Goal: Transaction & Acquisition: Obtain resource

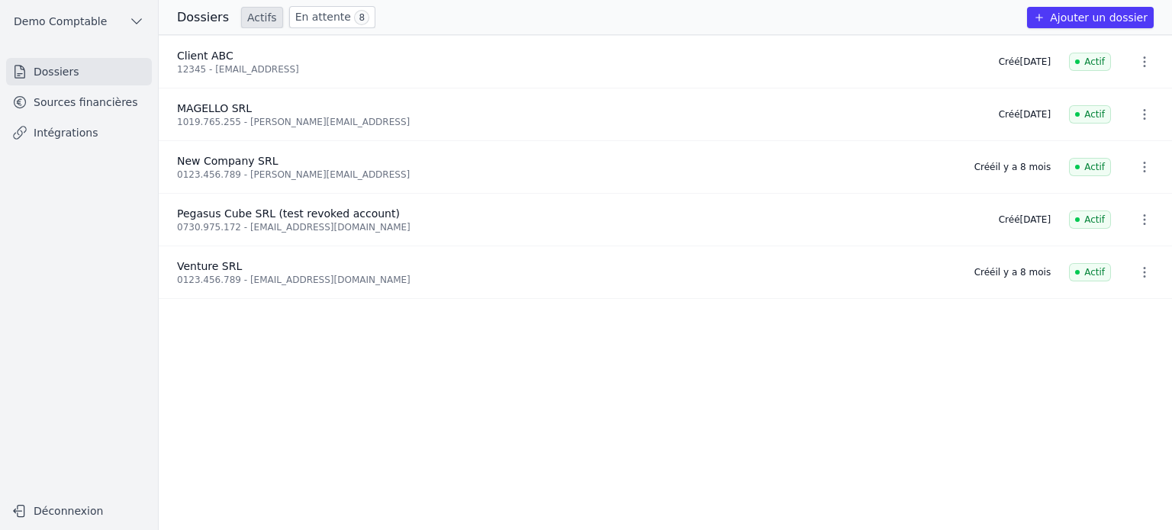
click at [1068, 21] on button "Ajouter un dossier" at bounding box center [1090, 17] width 127 height 21
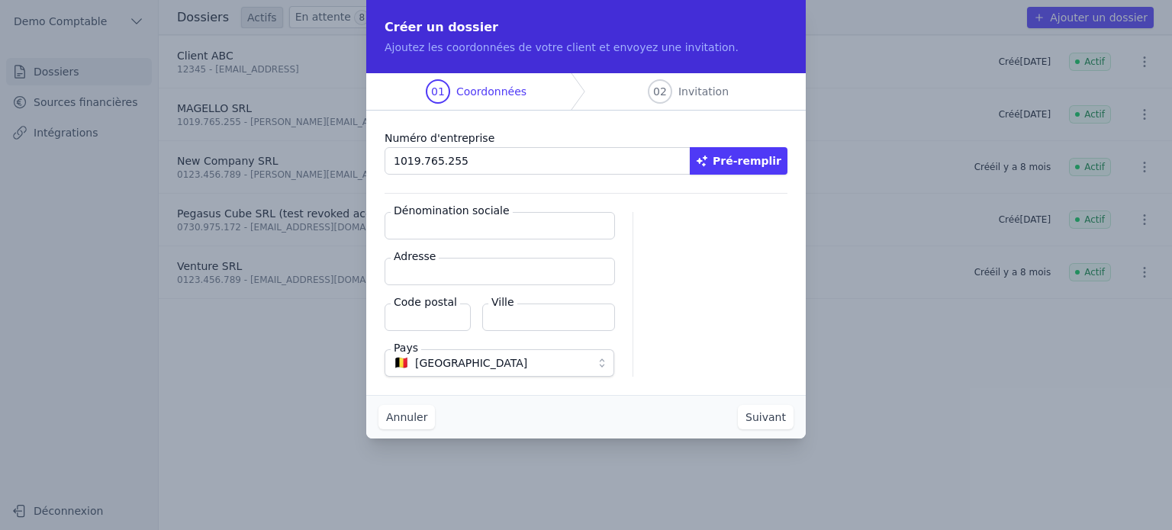
type input "1019.765.255"
click at [745, 169] on button "Pré-remplir" at bounding box center [739, 160] width 98 height 27
type input "MAGELLO SRL"
type input "[GEOGRAPHIC_DATA] 30/16"
type input "1050"
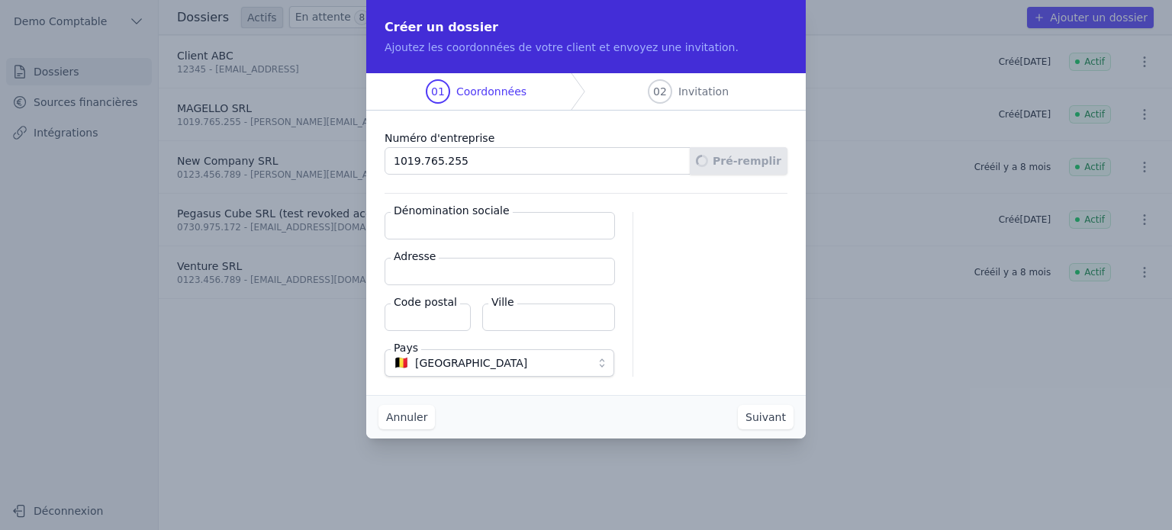
type input "Ixelles"
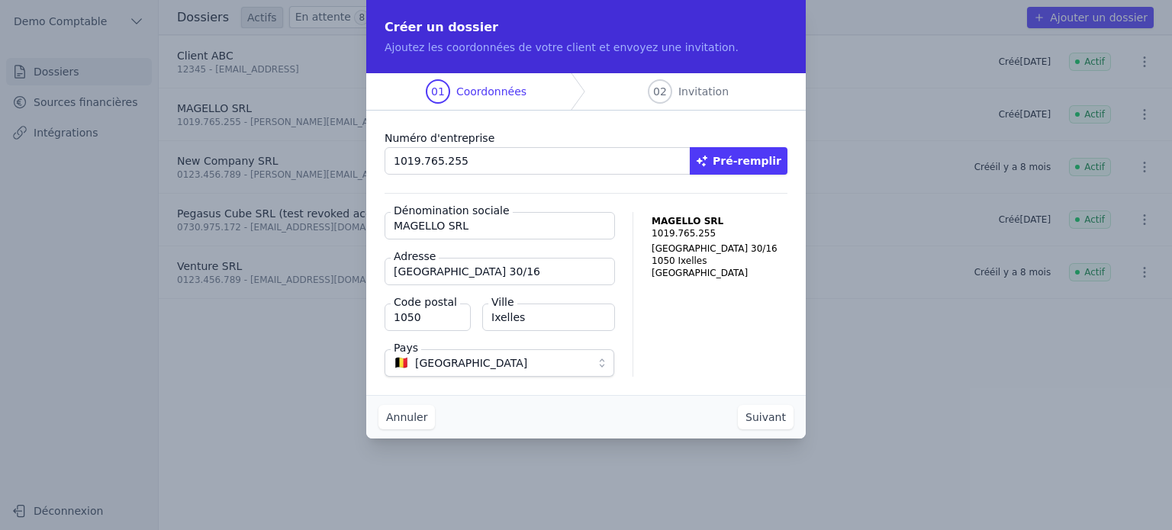
click at [774, 419] on button "Suivant" at bounding box center [766, 417] width 56 height 24
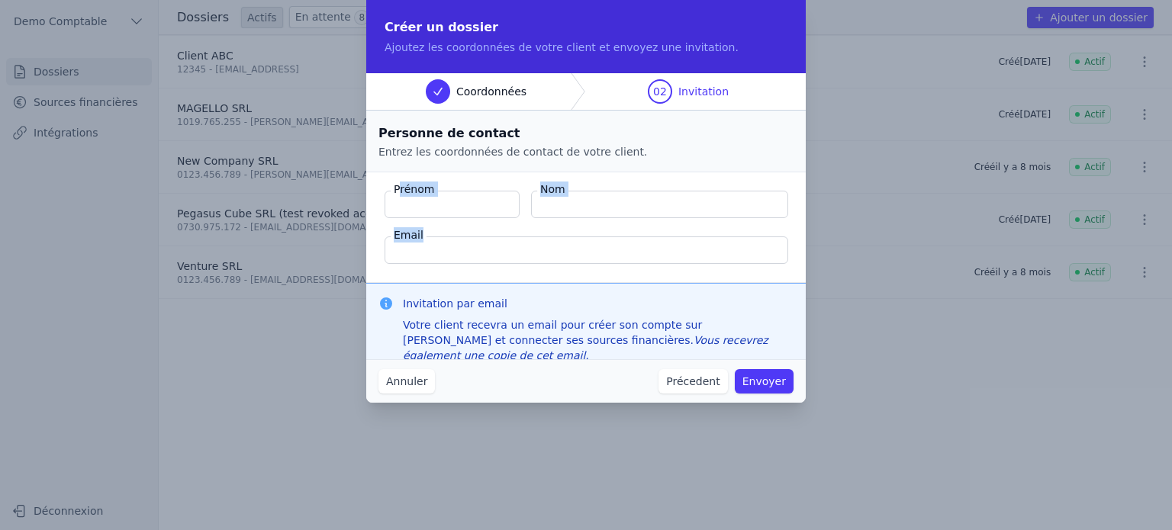
drag, startPoint x: 397, startPoint y: 185, endPoint x: 552, endPoint y: 235, distance: 162.9
click at [552, 235] on fieldset "Prénom Nom Email" at bounding box center [585, 227] width 439 height 111
click at [537, 257] on input "Email" at bounding box center [587, 250] width 404 height 27
drag, startPoint x: 403, startPoint y: 305, endPoint x: 522, endPoint y: 303, distance: 119.0
click at [522, 303] on h3 "Invitation par email" at bounding box center [598, 303] width 391 height 15
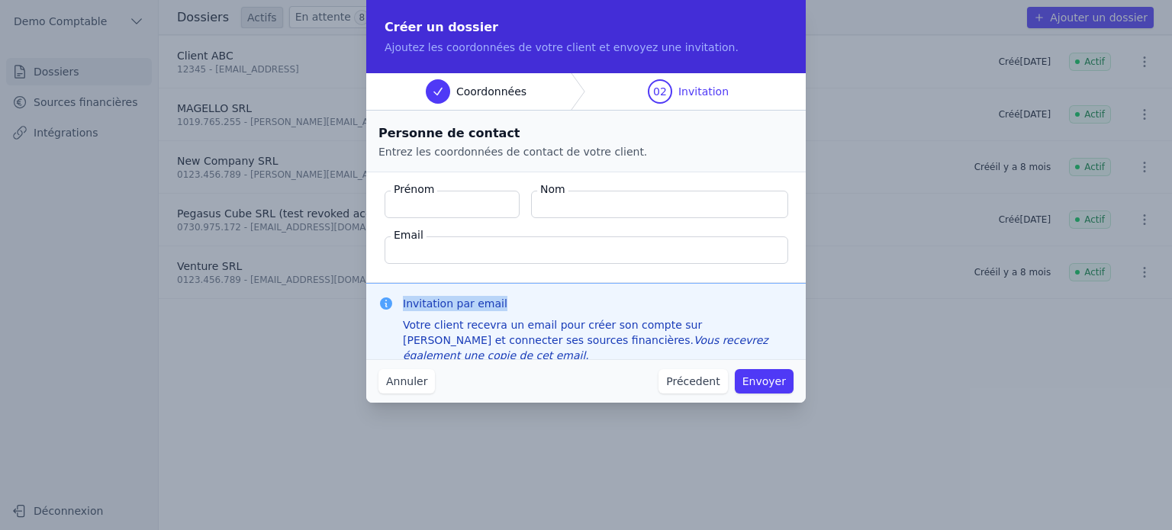
click at [397, 375] on button "Annuler" at bounding box center [406, 381] width 56 height 24
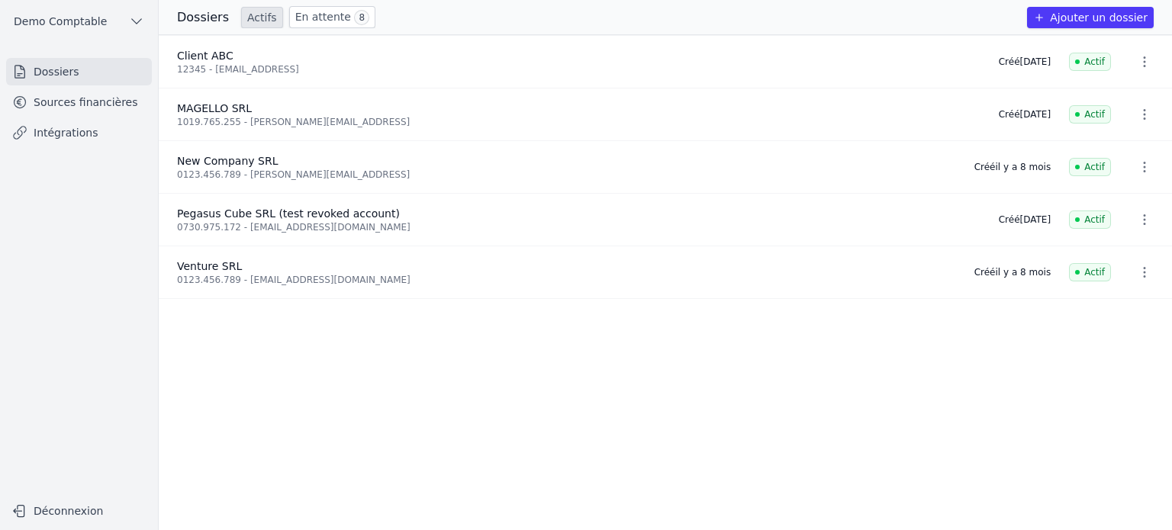
click at [85, 97] on link "Sources financières" at bounding box center [79, 102] width 146 height 27
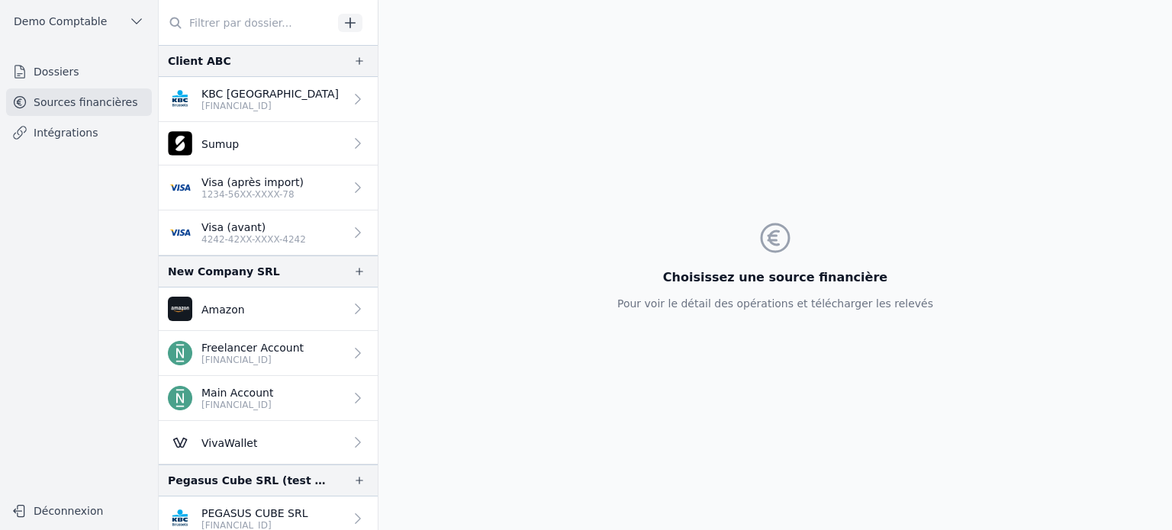
click at [283, 111] on p "[FINANCIAL_ID]" at bounding box center [269, 106] width 137 height 12
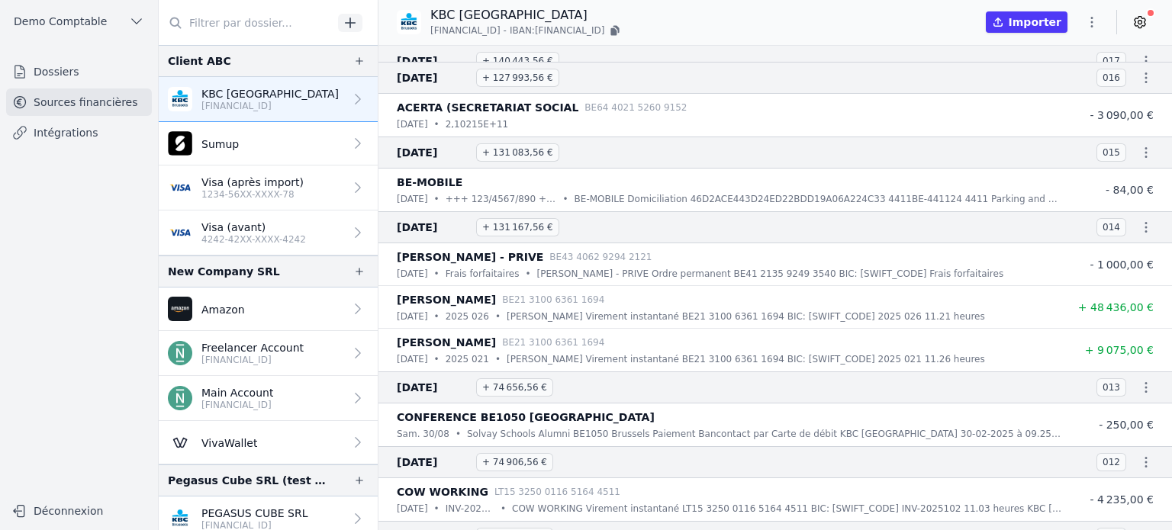
scroll to position [880, 0]
click at [1141, 27] on icon at bounding box center [1140, 22] width 11 height 11
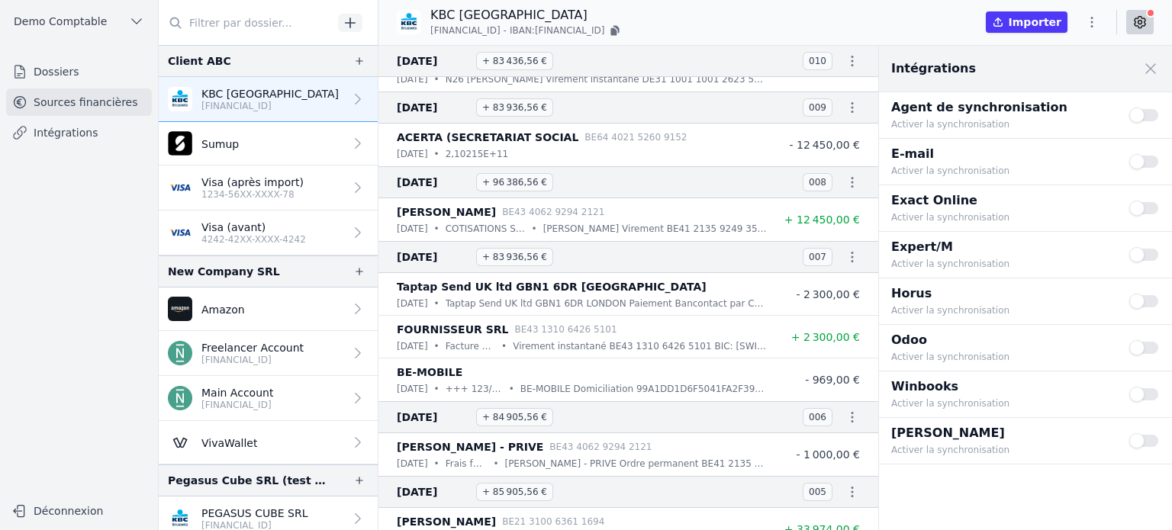
scroll to position [1688, 0]
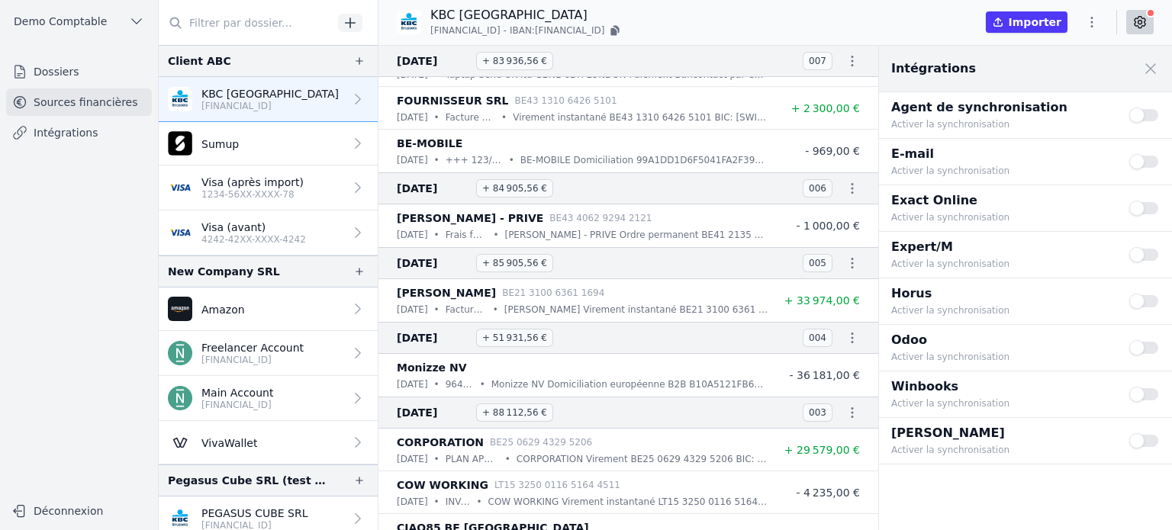
click at [849, 256] on icon "button" at bounding box center [852, 263] width 15 height 15
click at [940, 387] on div at bounding box center [586, 265] width 1172 height 530
click at [922, 388] on p "Winbooks" at bounding box center [1001, 387] width 220 height 18
click at [1148, 393] on button "Use setting" at bounding box center [1144, 394] width 31 height 15
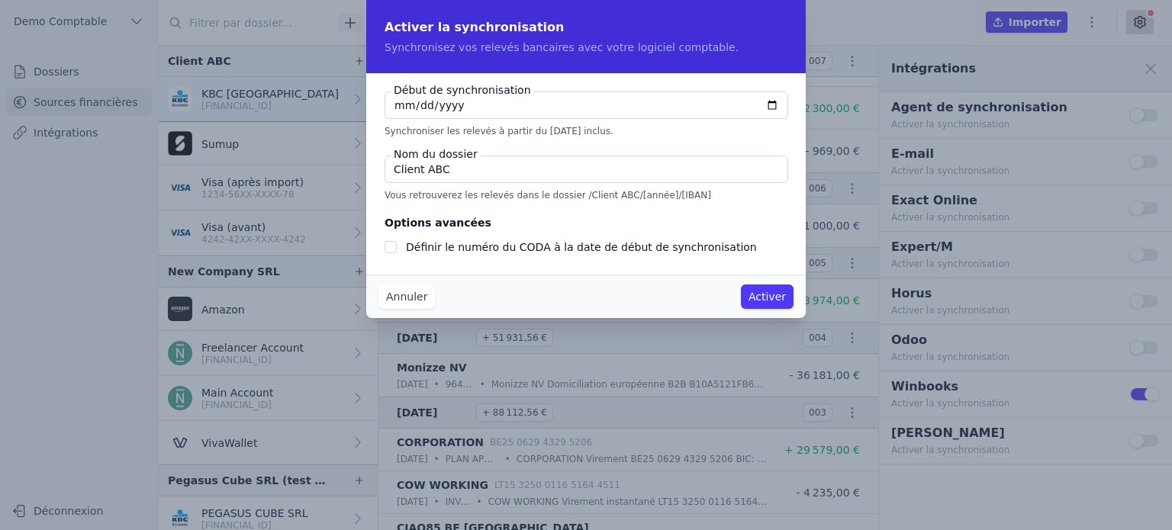
click at [775, 109] on input "[DATE]" at bounding box center [587, 105] width 404 height 27
type input "[DATE]"
checkbox input "false"
type input "[DATE]"
click at [417, 104] on input "[DATE]" at bounding box center [587, 105] width 404 height 27
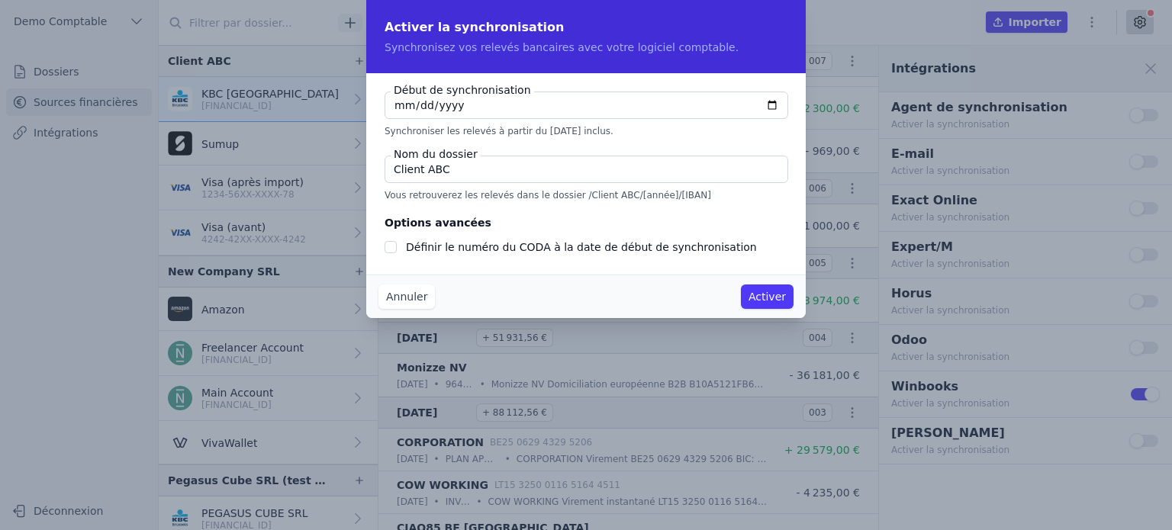
click at [417, 256] on div "Début de synchronisation [DATE] Synchroniser les relevés à partir du [DATE] inc…" at bounding box center [585, 173] width 439 height 201
click at [424, 252] on label "Définir le numéro du CODA à la date de début de synchronisation" at bounding box center [581, 247] width 351 height 12
click at [397, 252] on input "Définir le numéro du CODA à la date de début de synchronisation" at bounding box center [391, 247] width 12 height 12
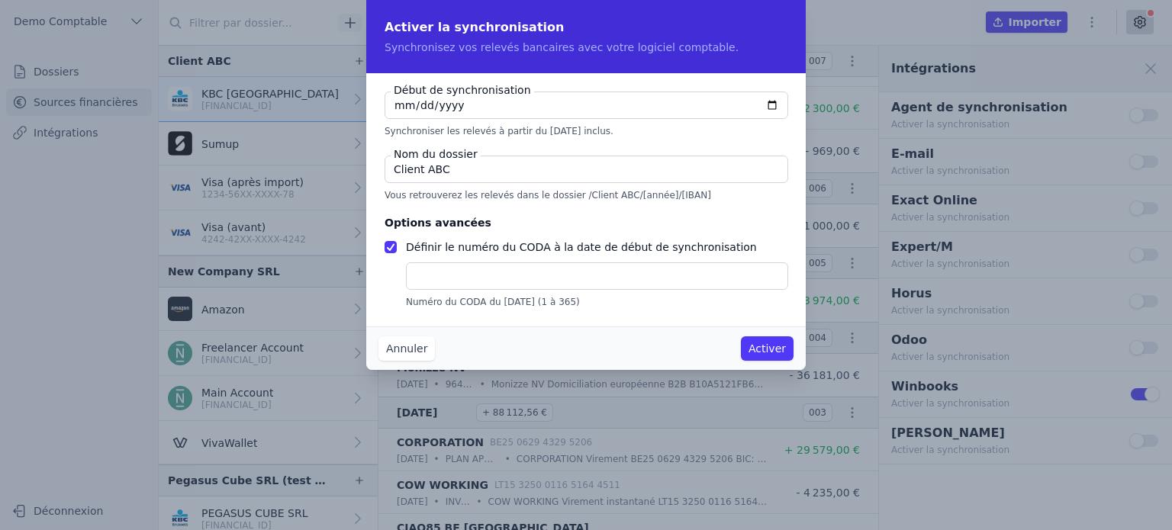
click at [424, 278] on input "text" at bounding box center [597, 275] width 382 height 27
click at [387, 247] on input "Définir le numéro du CODA à la date de début de synchronisation" at bounding box center [391, 247] width 12 height 12
checkbox input "false"
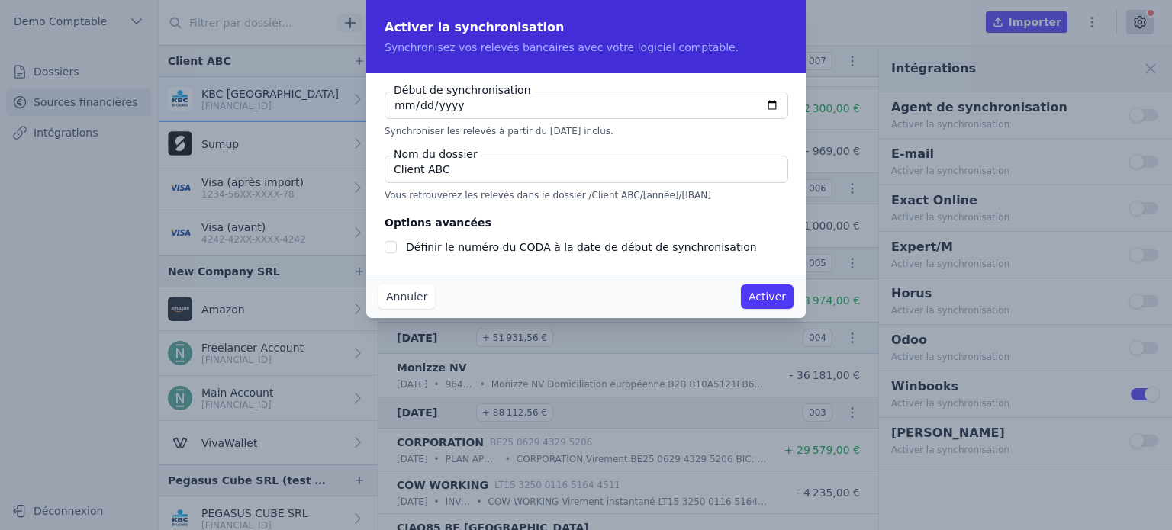
click at [396, 295] on button "Annuler" at bounding box center [406, 297] width 56 height 24
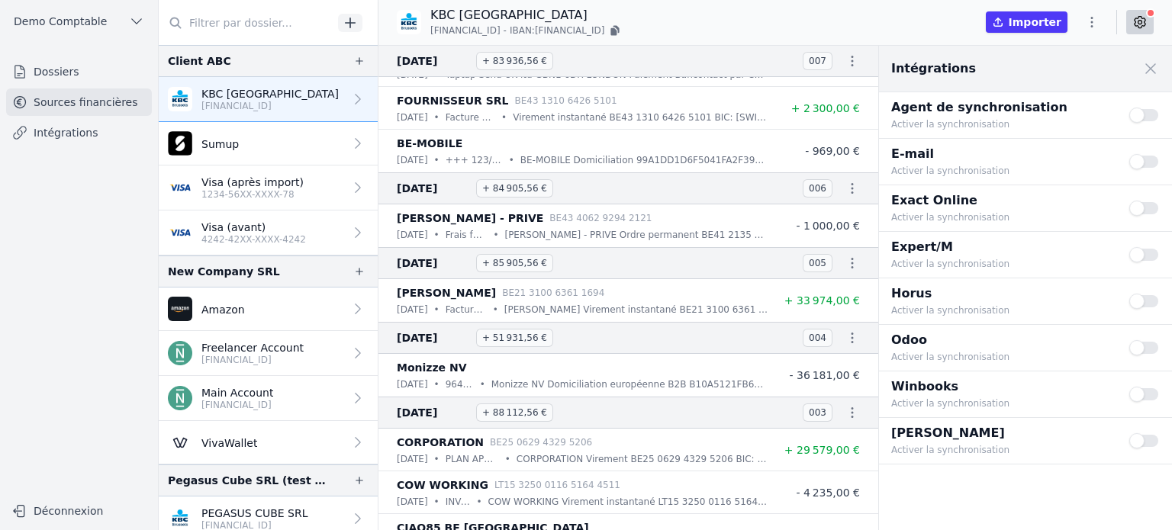
click at [266, 233] on p "4242-42XX-XXXX-4242" at bounding box center [253, 239] width 105 height 12
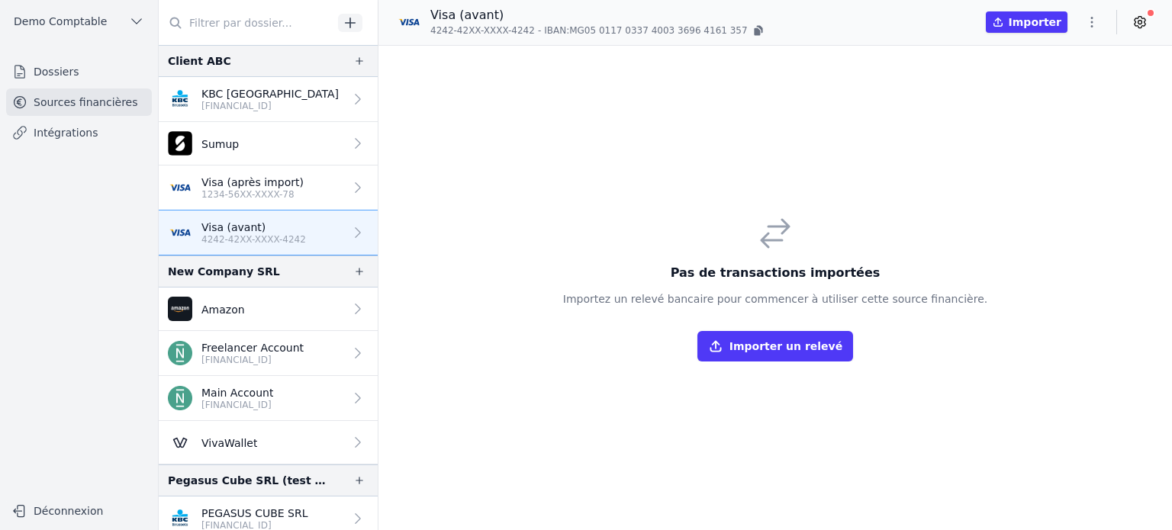
click at [780, 342] on button "Importer un relevé" at bounding box center [775, 346] width 156 height 31
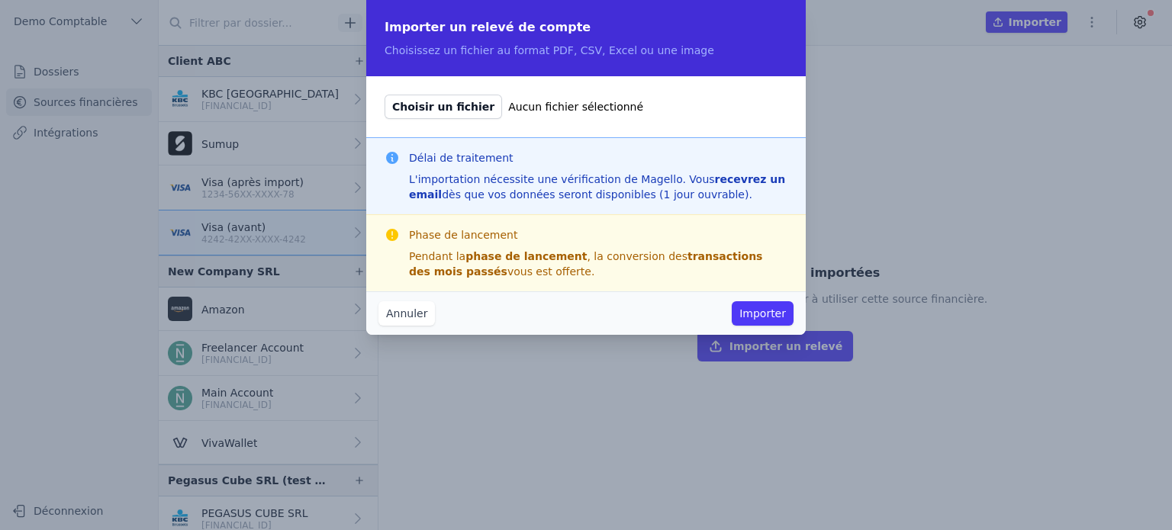
click at [420, 317] on button "Annuler" at bounding box center [406, 313] width 56 height 24
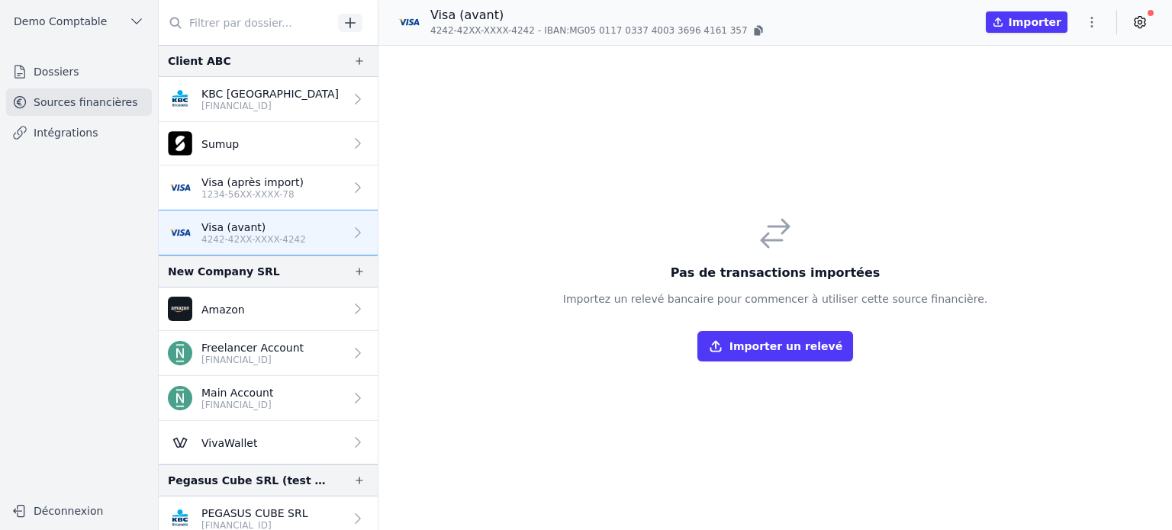
click at [285, 185] on p "Visa (après import)" at bounding box center [252, 182] width 102 height 15
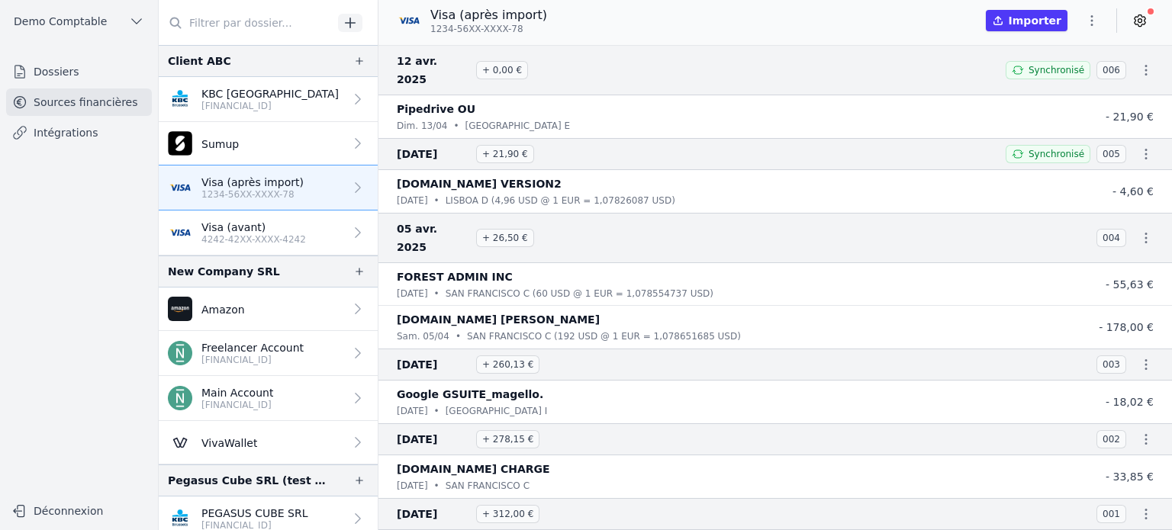
click at [1143, 18] on icon at bounding box center [1139, 20] width 15 height 15
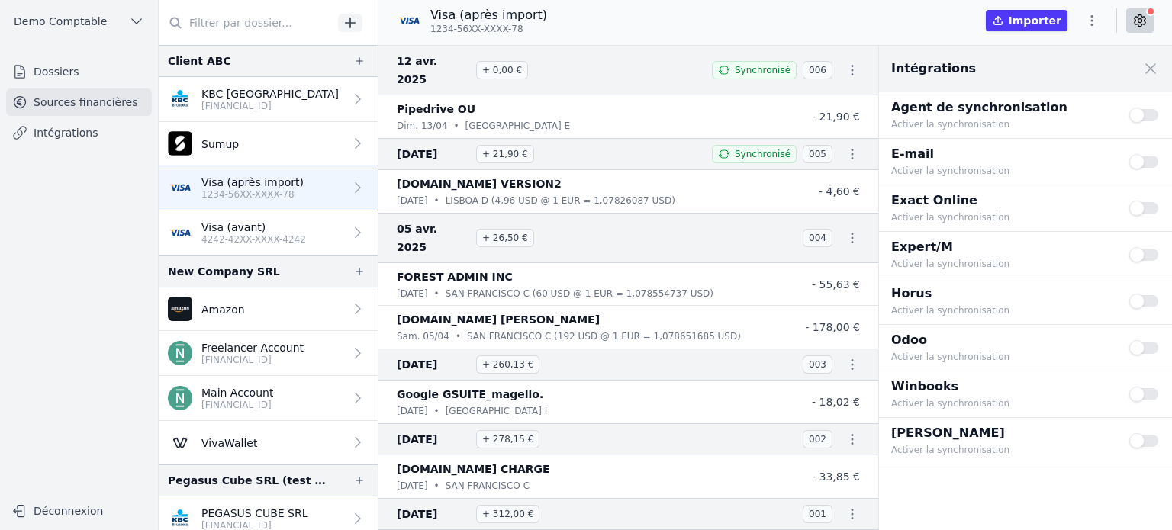
click at [909, 396] on p "Activer la synchronisation" at bounding box center [1001, 403] width 220 height 15
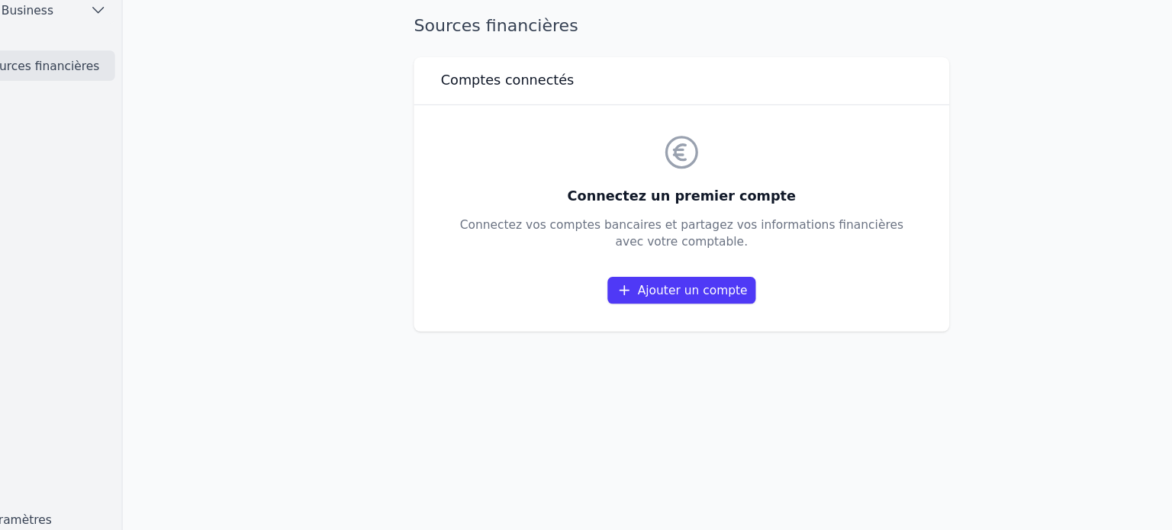
drag, startPoint x: 980, startPoint y: 111, endPoint x: 895, endPoint y: 222, distance: 139.3
click at [895, 222] on main "Sources financières Comptes connectés Connectez un premier compte Connectez vos…" at bounding box center [586, 265] width 1172 height 530
click at [970, 189] on main "Sources financières Comptes connectés Connectez un premier compte Connectez vos…" at bounding box center [586, 265] width 1172 height 530
drag, startPoint x: 589, startPoint y: 192, endPoint x: 750, endPoint y: 188, distance: 161.0
click at [750, 188] on h3 "Connectez un premier compte" at bounding box center [666, 190] width 402 height 18
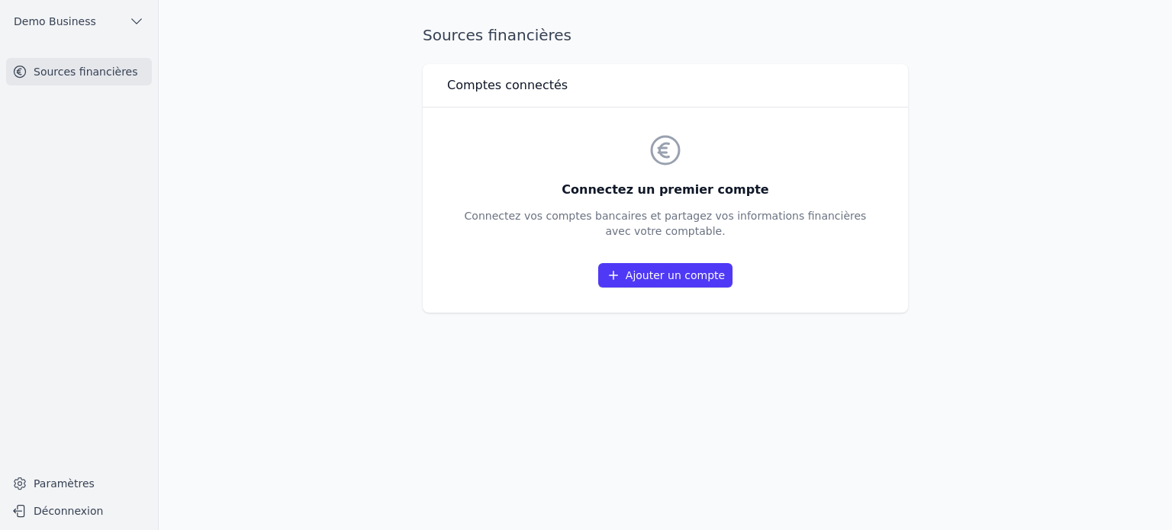
click at [771, 390] on div "Sources financières Comptes connectés Connectez un premier compte Connectez vos…" at bounding box center [665, 264] width 534 height 481
click at [655, 275] on link "Ajouter un compte" at bounding box center [665, 275] width 134 height 24
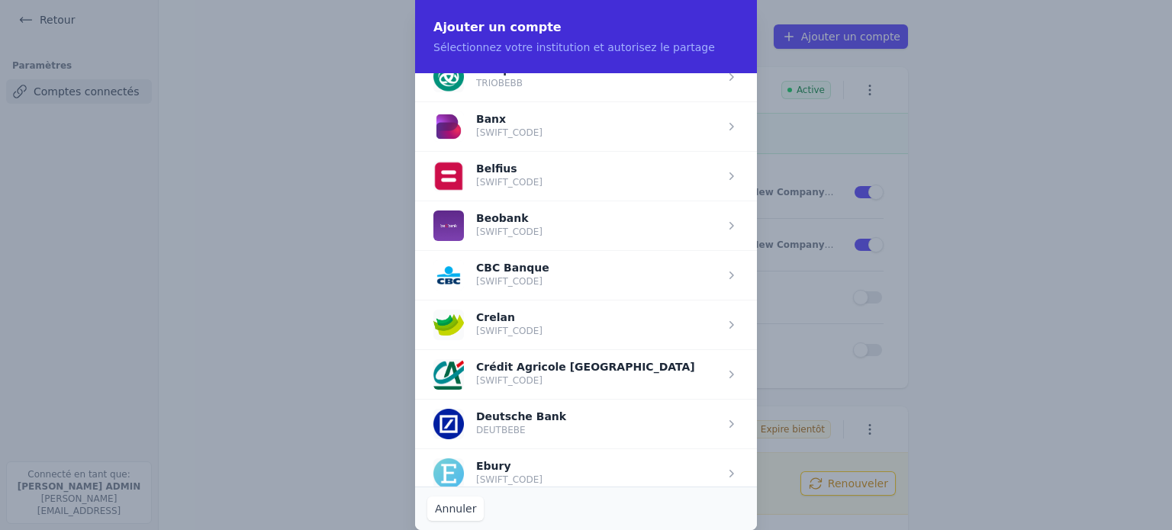
scroll to position [314, 0]
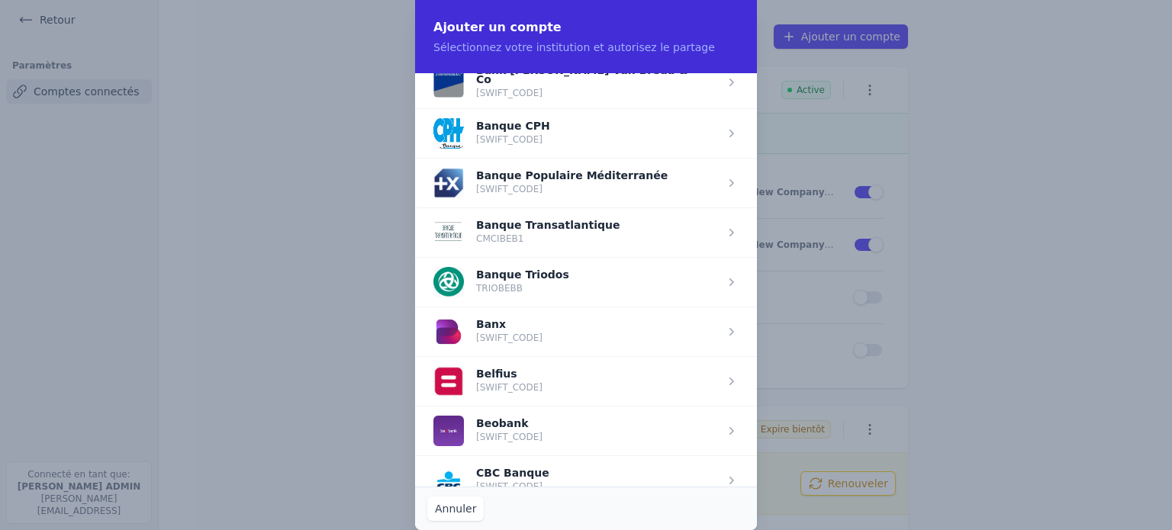
click at [539, 382] on span "button" at bounding box center [586, 381] width 342 height 50
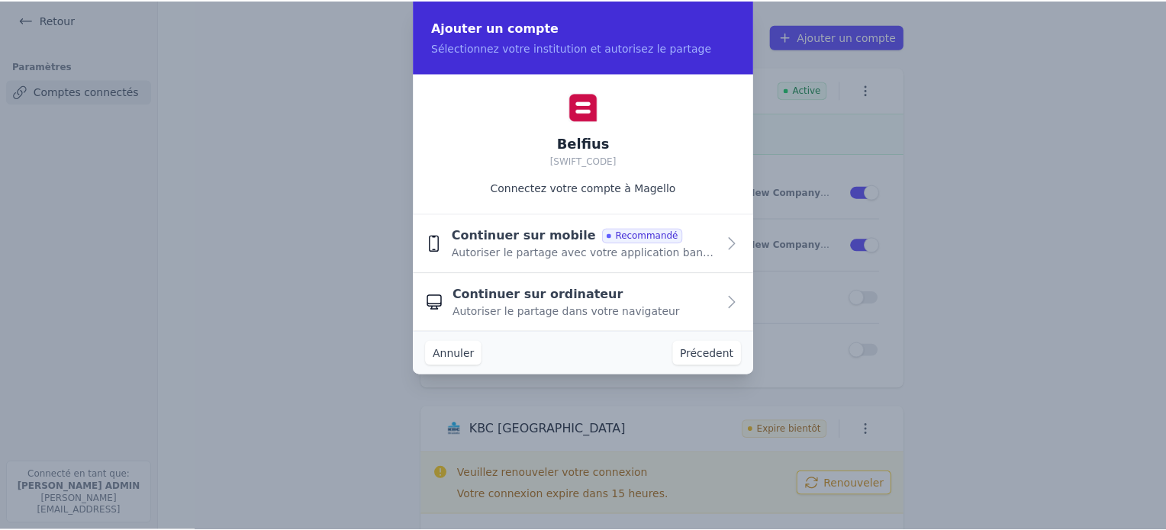
scroll to position [0, 0]
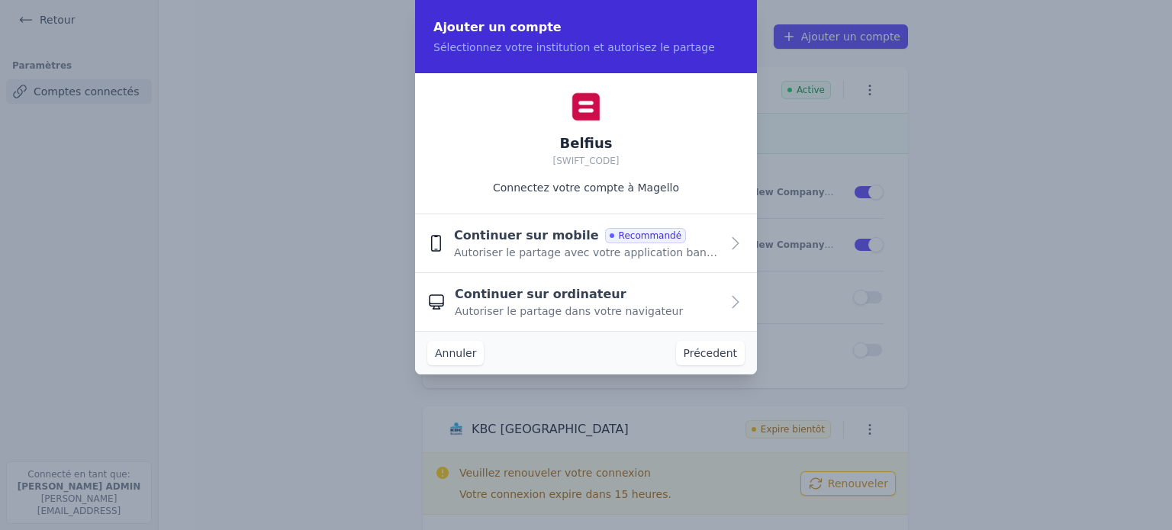
click at [558, 268] on button "Continuer sur mobile Recommandé Autoriser le partage avec votre application ban…" at bounding box center [586, 243] width 342 height 59
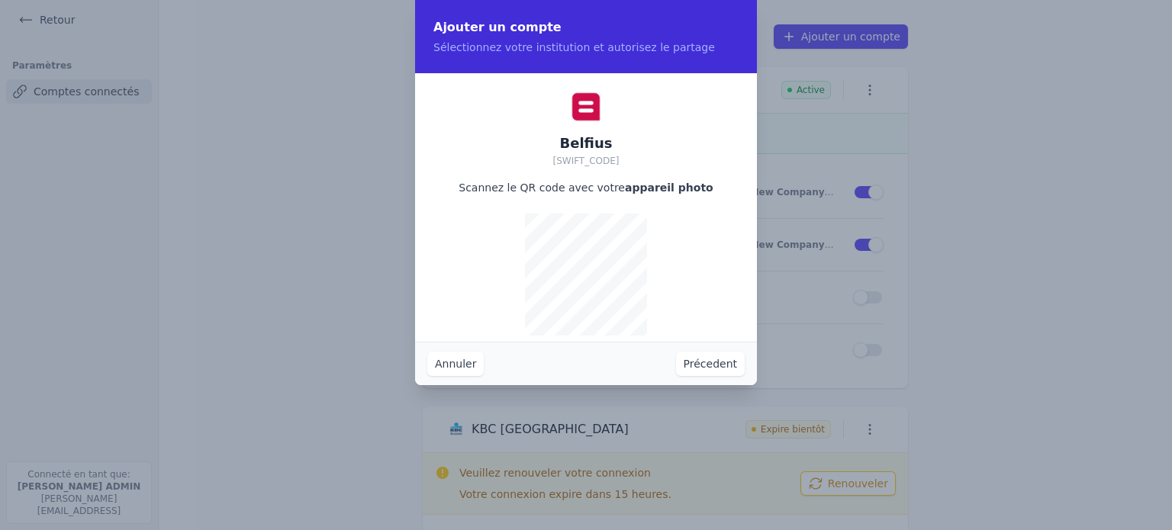
click at [723, 372] on button "Précedent" at bounding box center [710, 364] width 69 height 24
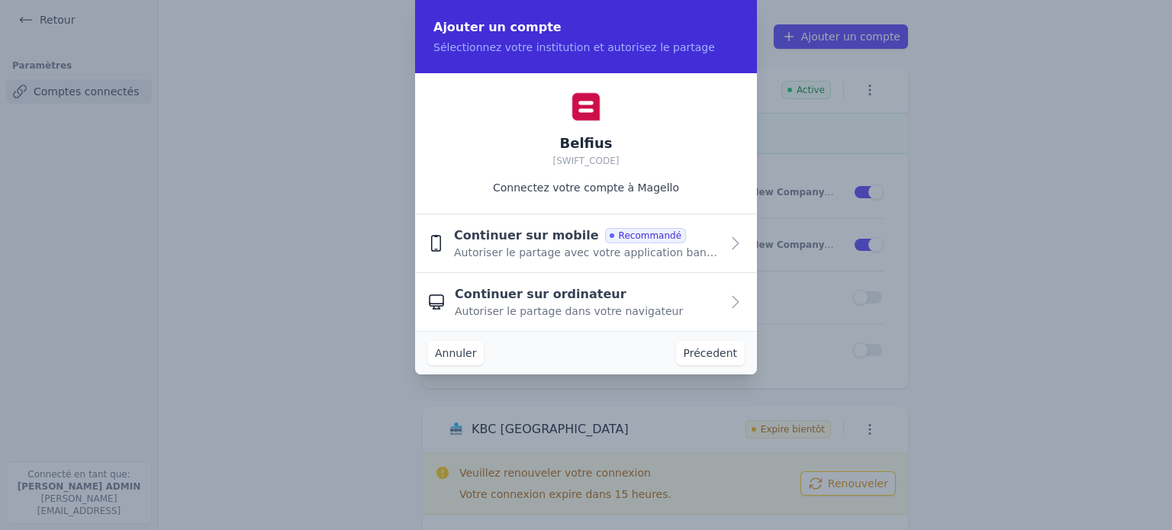
click at [568, 322] on button "Continuer sur ordinateur Autoriser le partage dans votre navigateur" at bounding box center [586, 302] width 342 height 58
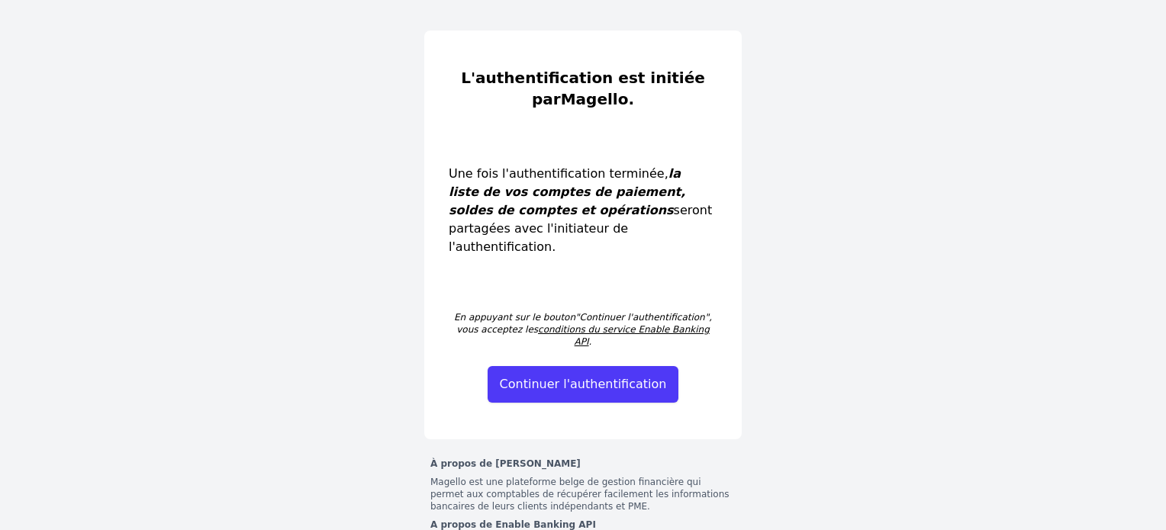
click at [532, 369] on button "Continuer l'authentification" at bounding box center [584, 384] width 192 height 37
